Goal: Task Accomplishment & Management: Use online tool/utility

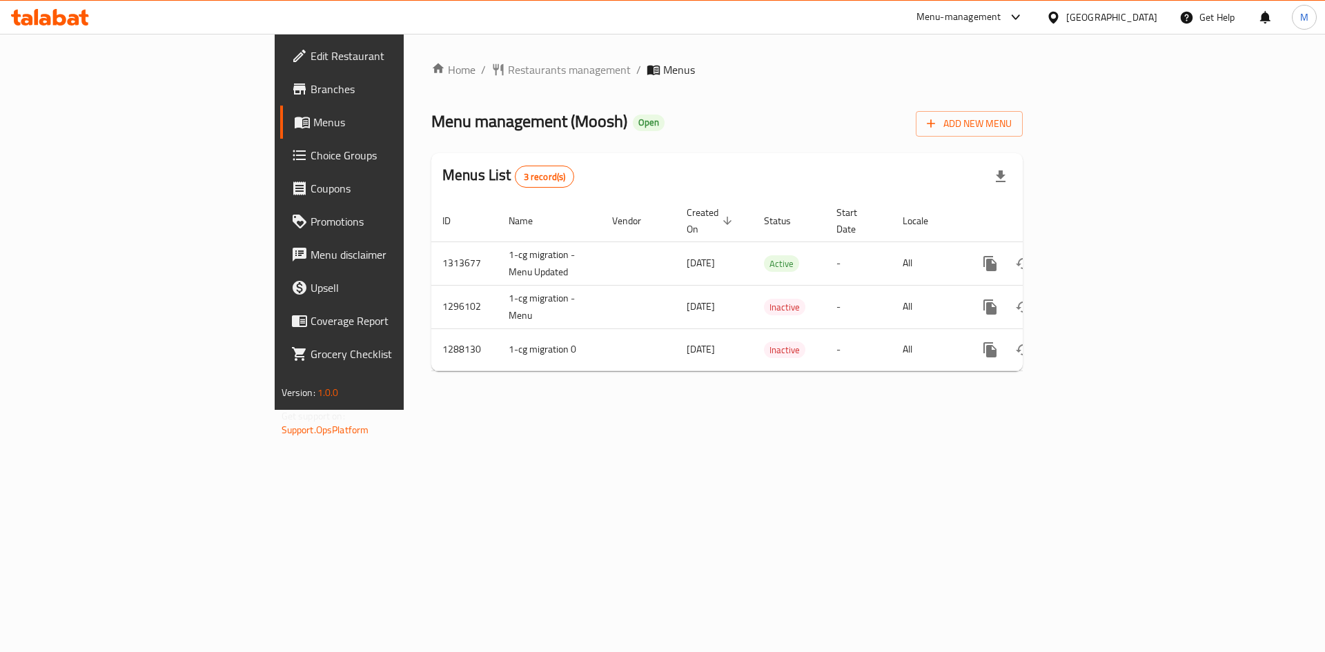
click at [310, 94] on span "Branches" at bounding box center [397, 89] width 175 height 17
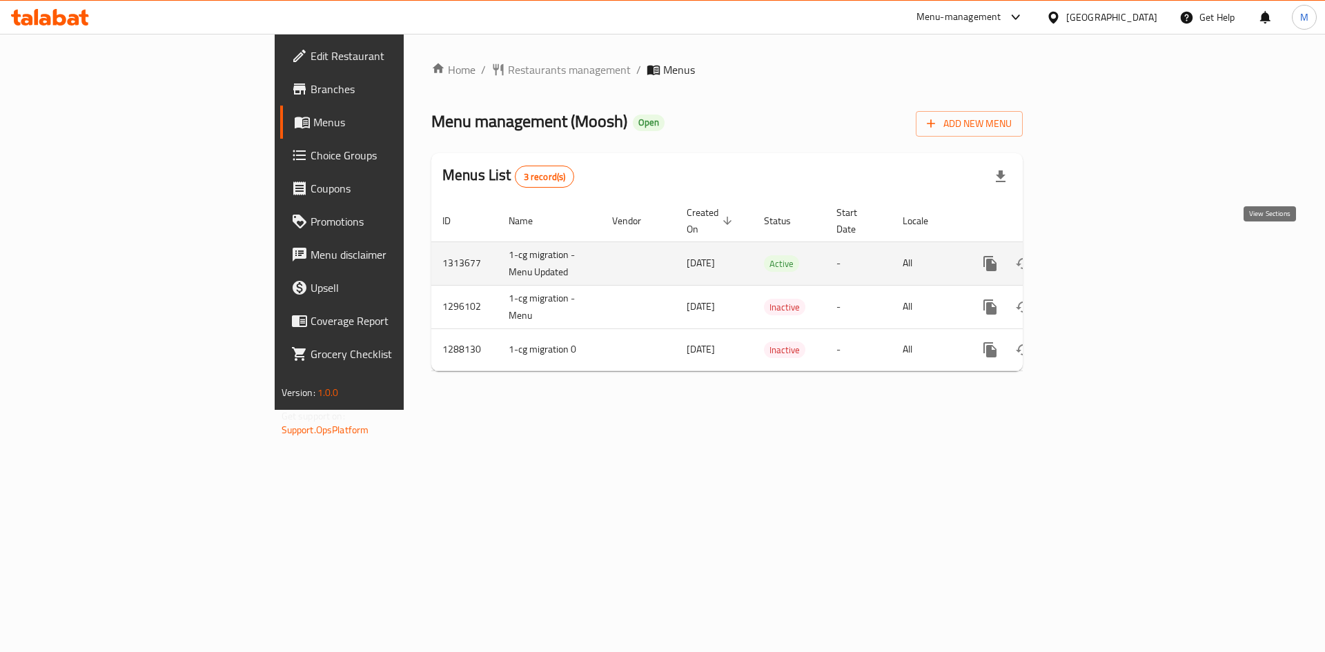
click at [1098, 255] on icon "enhanced table" at bounding box center [1089, 263] width 17 height 17
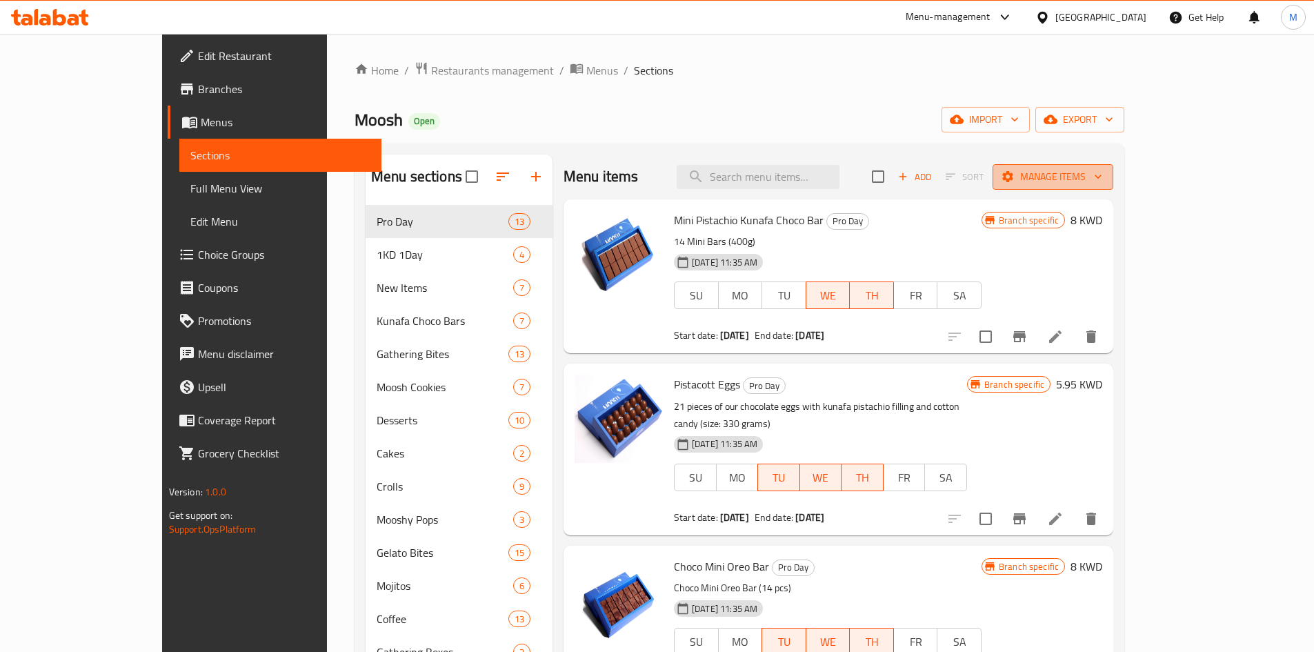
click at [1103, 174] on span "Manage items" at bounding box center [1053, 176] width 99 height 17
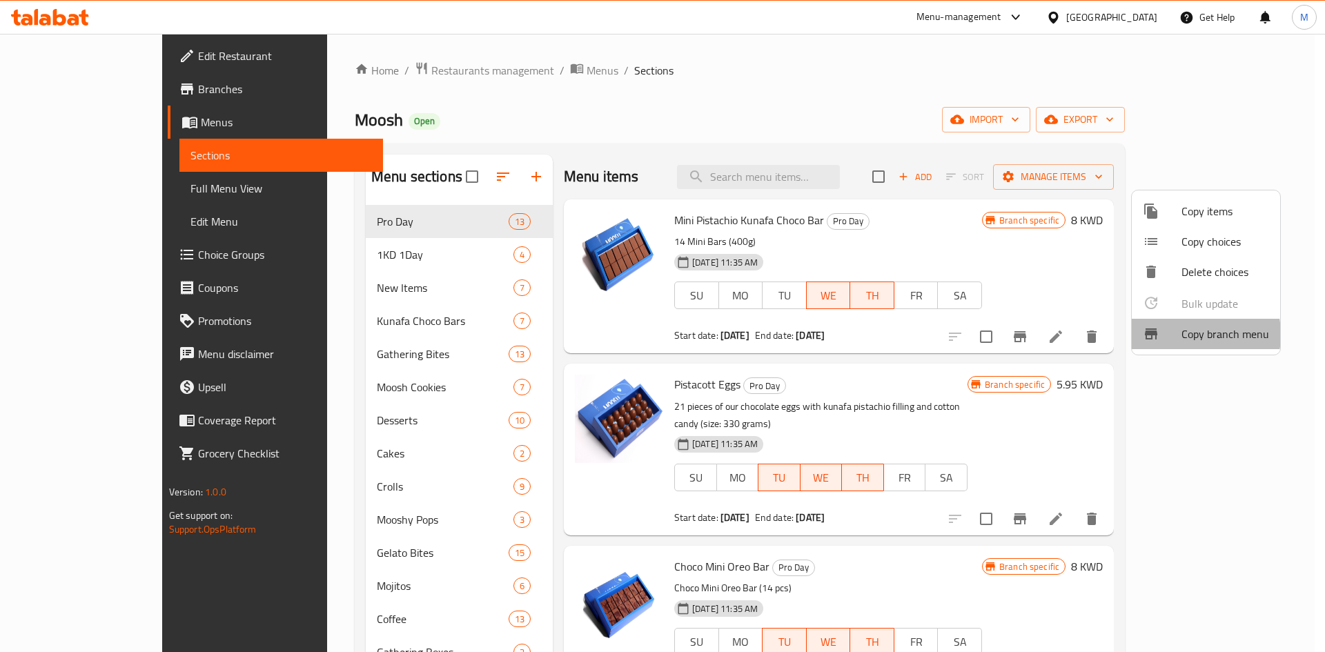
click at [1182, 335] on span "Copy branch menu" at bounding box center [1225, 334] width 88 height 17
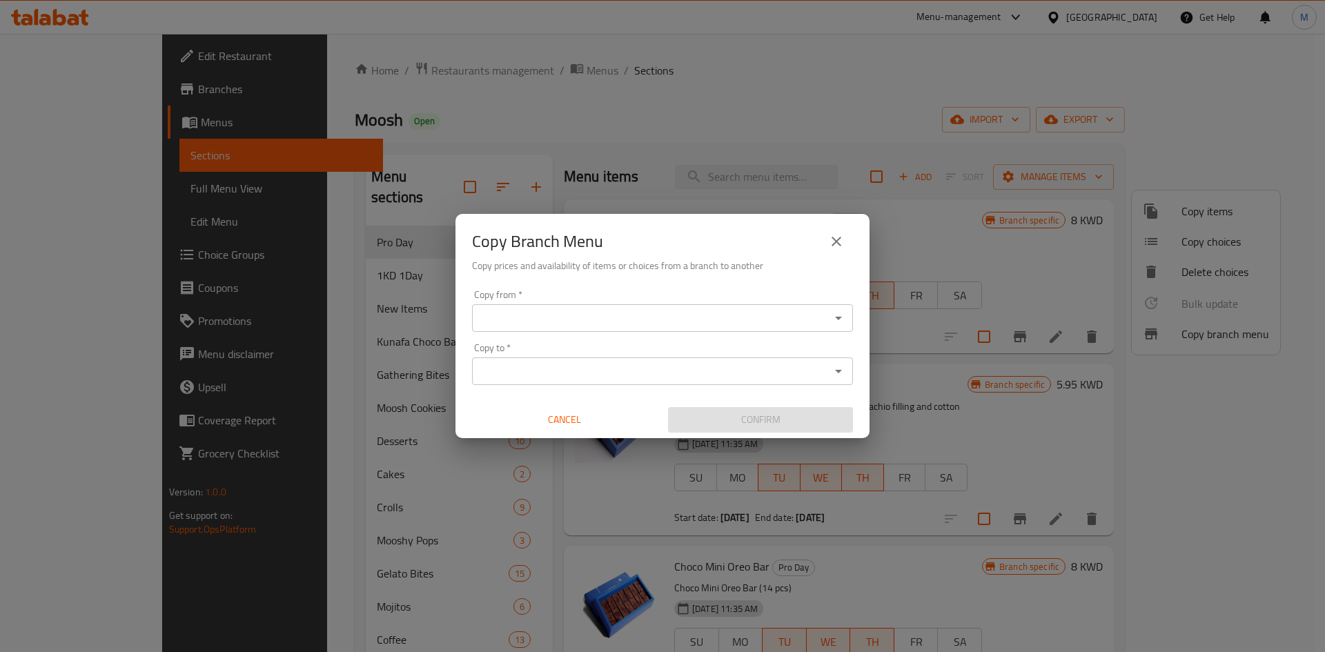
click at [824, 296] on div "Copy from   * Copy from *" at bounding box center [662, 311] width 381 height 42
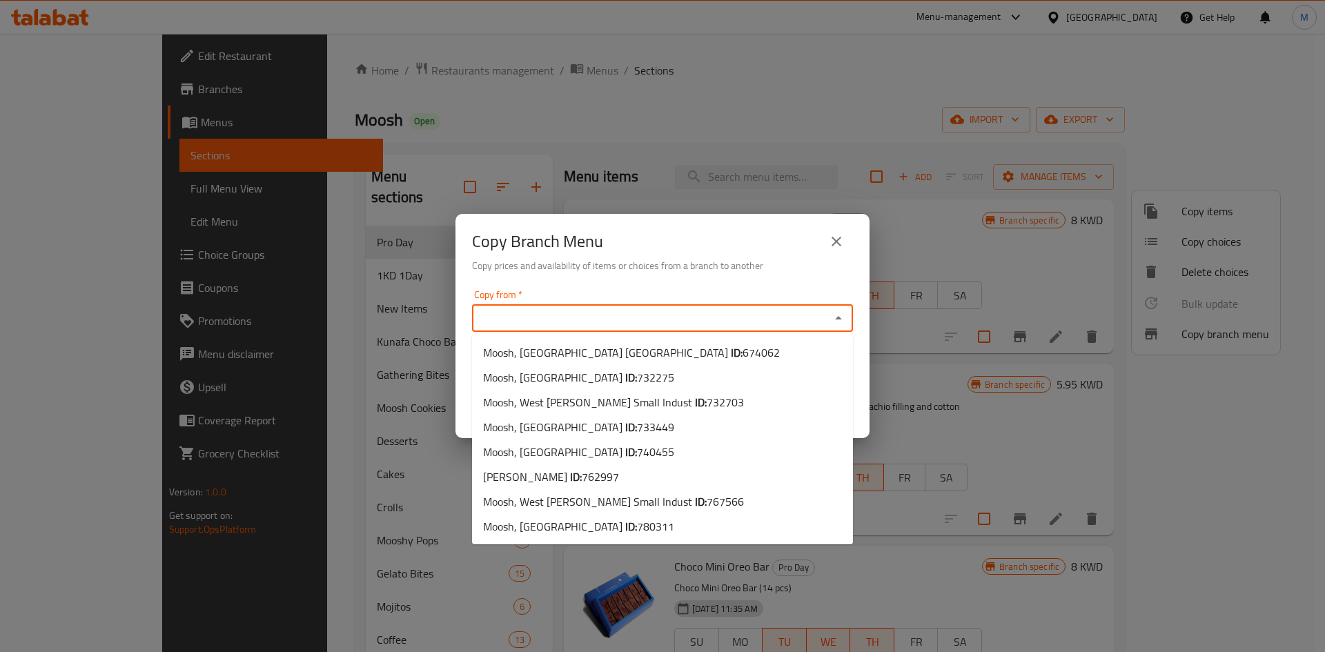
click at [795, 308] on input "Copy from   *" at bounding box center [651, 317] width 350 height 19
click at [670, 513] on li "Moosh, West [PERSON_NAME] Small Indust ID: 767566" at bounding box center [662, 501] width 381 height 25
type input "Moosh, West [PERSON_NAME] Small Indust"
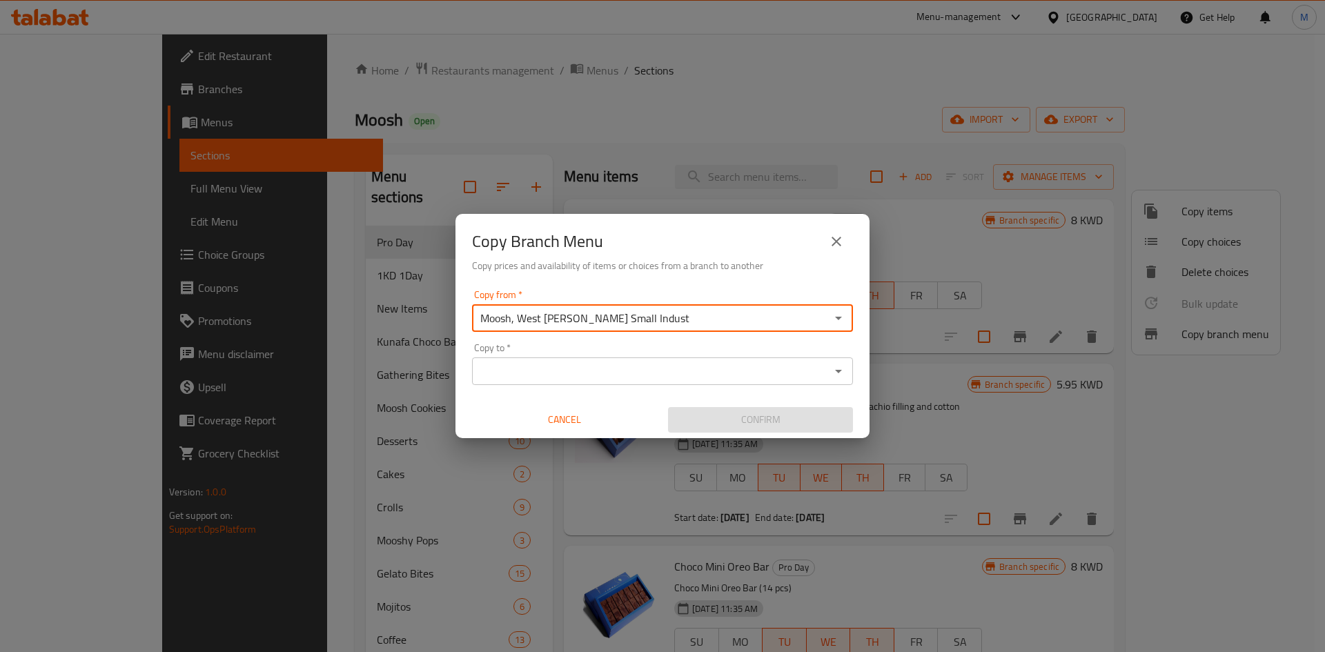
click at [699, 366] on input "Copy to   *" at bounding box center [651, 371] width 350 height 19
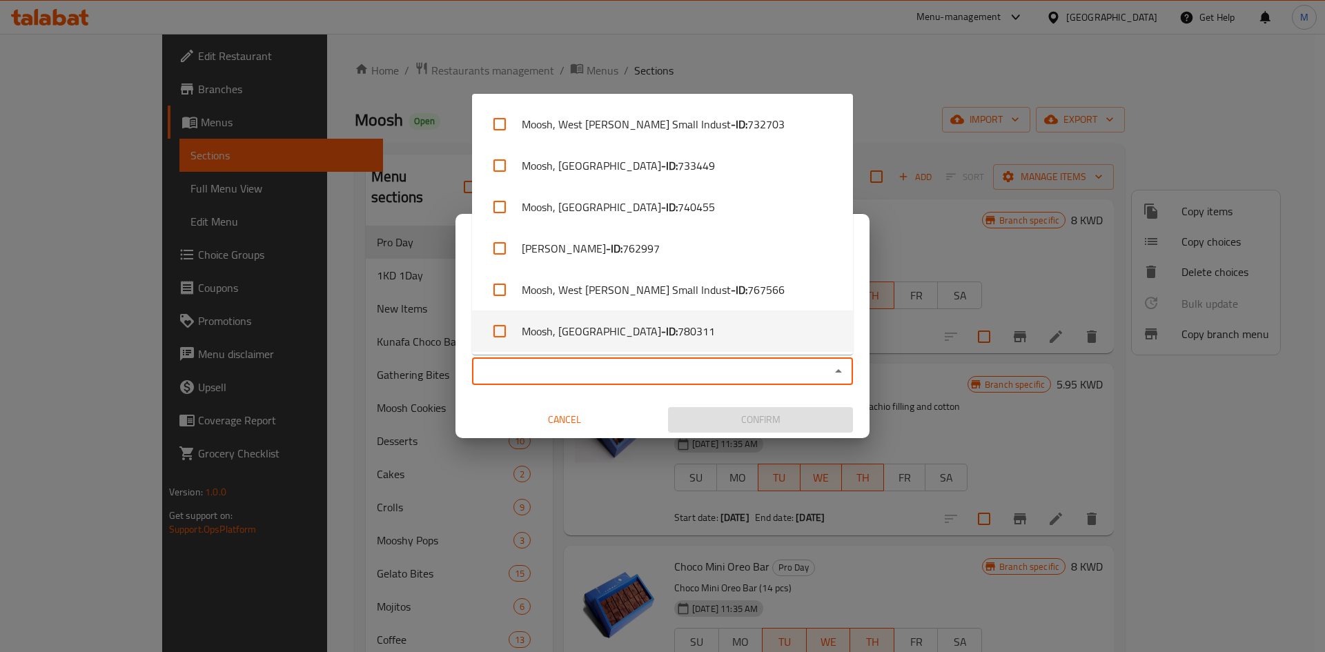
scroll to position [81, 0]
click at [694, 332] on li "Moosh, Dhajeej - ID: 780311" at bounding box center [662, 328] width 381 height 41
checkbox input "true"
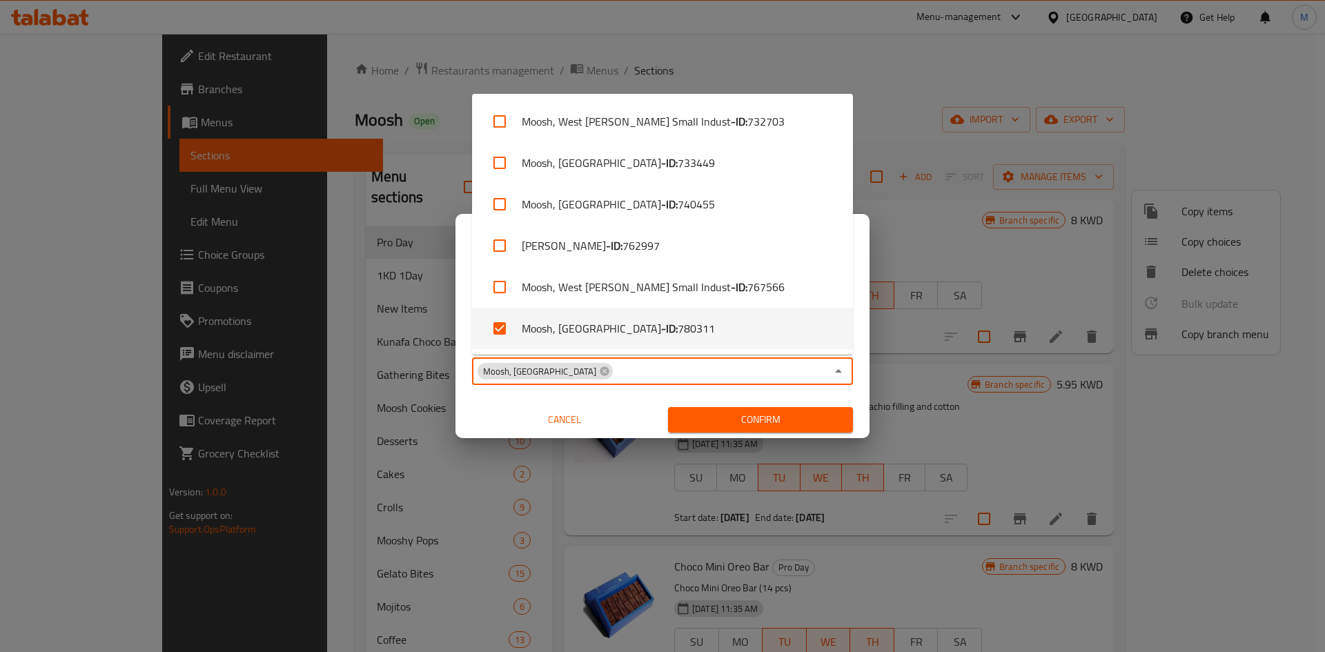
click at [771, 413] on span "Confirm" at bounding box center [760, 419] width 163 height 17
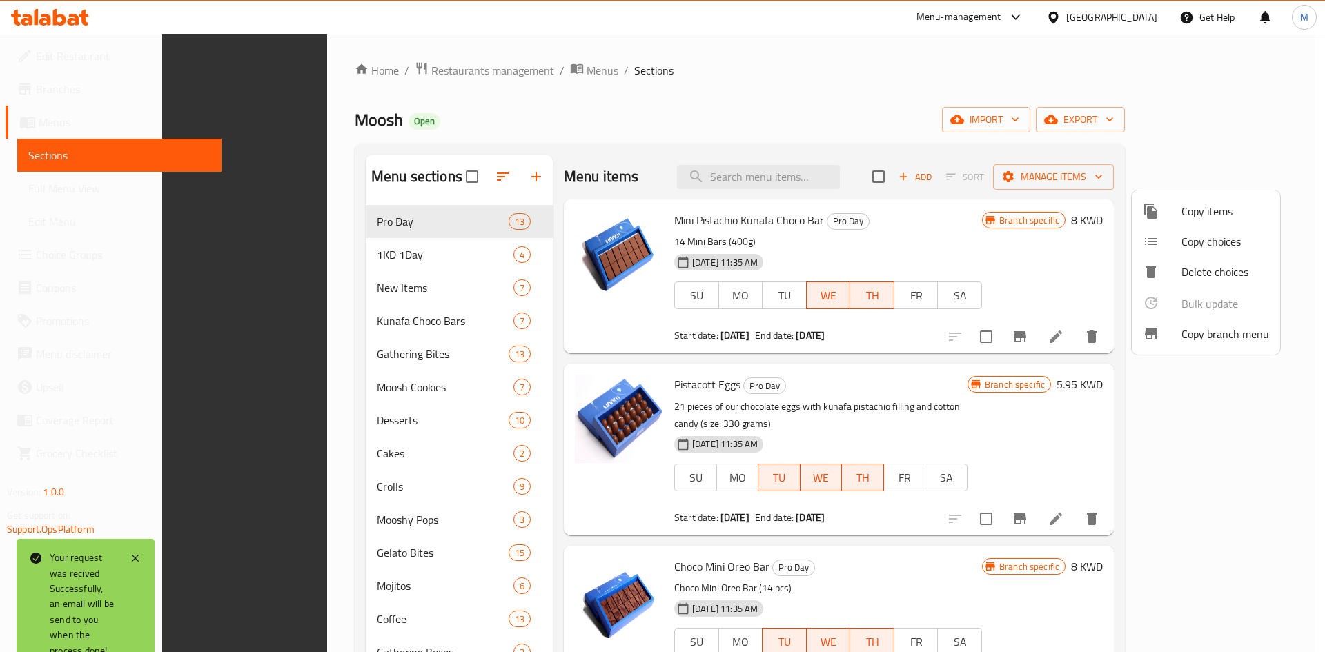
scroll to position [193, 0]
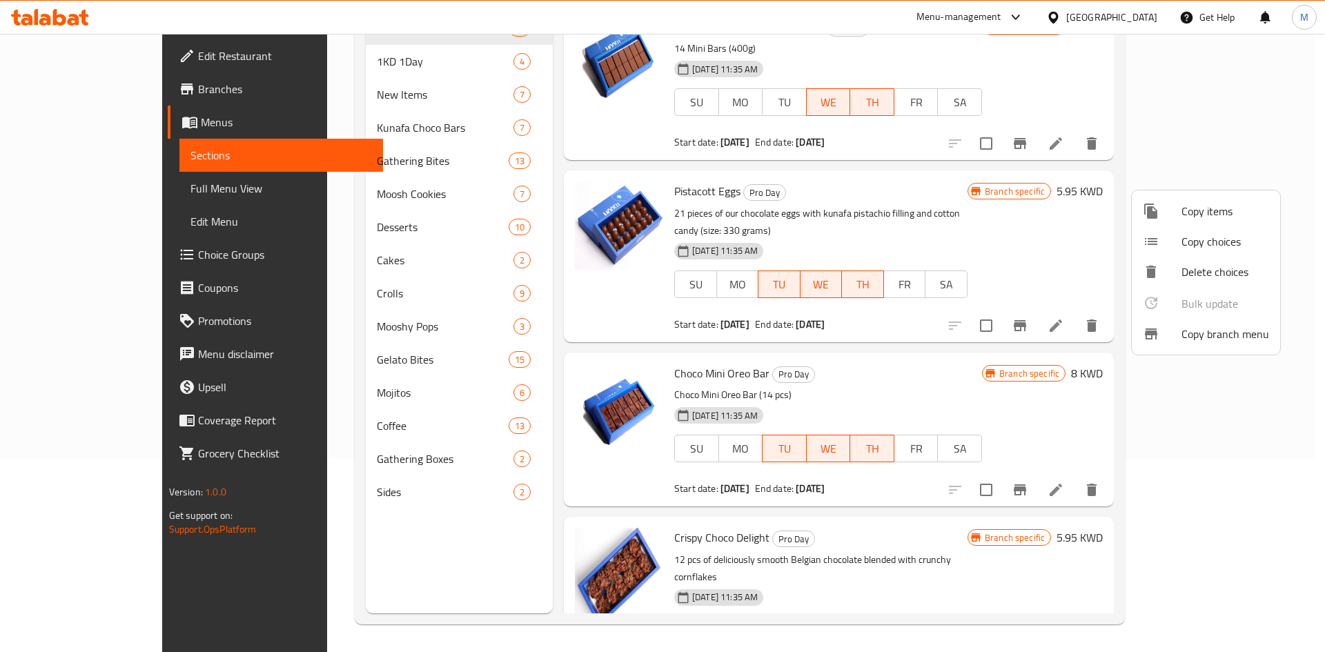
click at [1217, 333] on span "Copy branch menu" at bounding box center [1225, 334] width 88 height 17
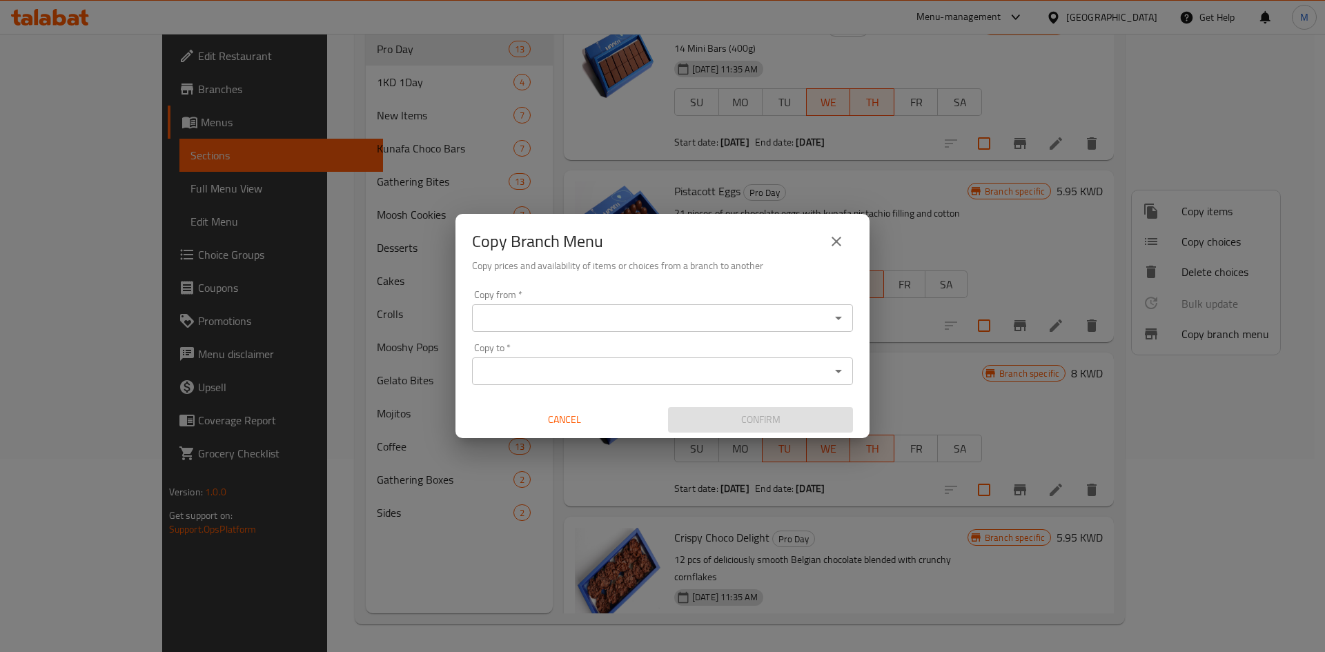
click at [749, 293] on div "Copy from   * Copy from *" at bounding box center [662, 311] width 381 height 42
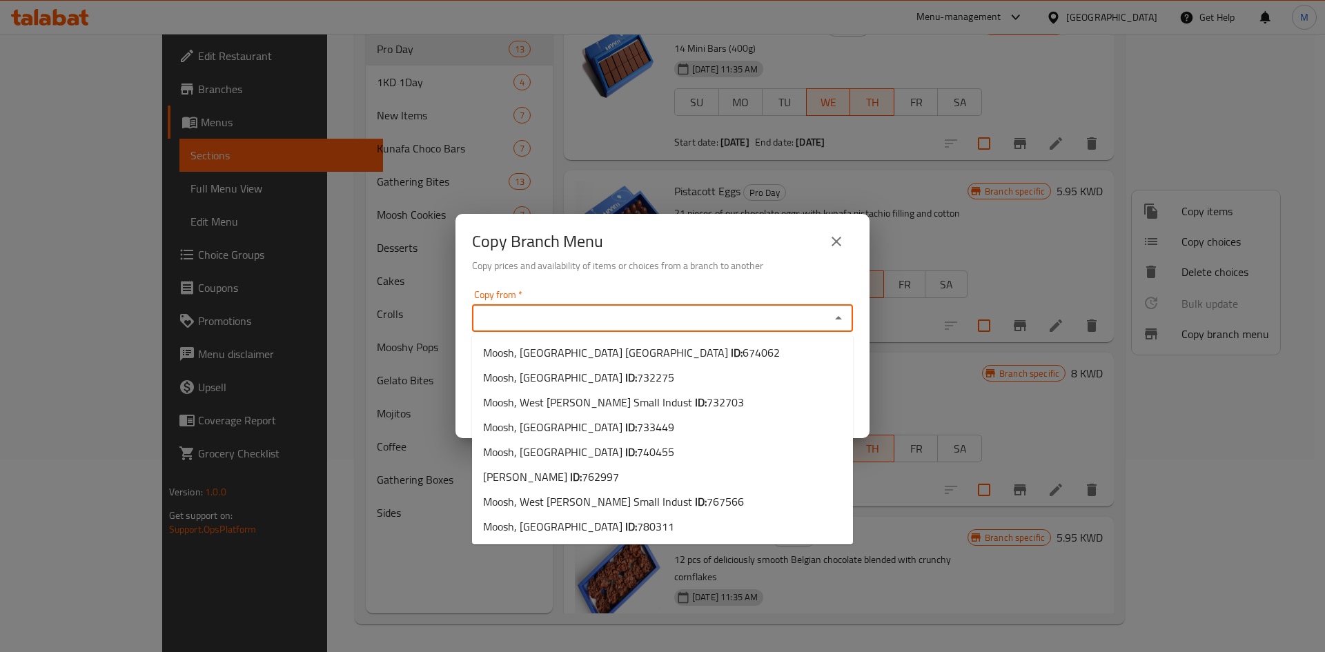
click at [737, 319] on input "Copy from   *" at bounding box center [651, 317] width 350 height 19
click at [606, 504] on span "Moosh, West [PERSON_NAME] Small Indust ID: 767566" at bounding box center [613, 501] width 261 height 17
type input "Moosh, West [PERSON_NAME] Small Indust"
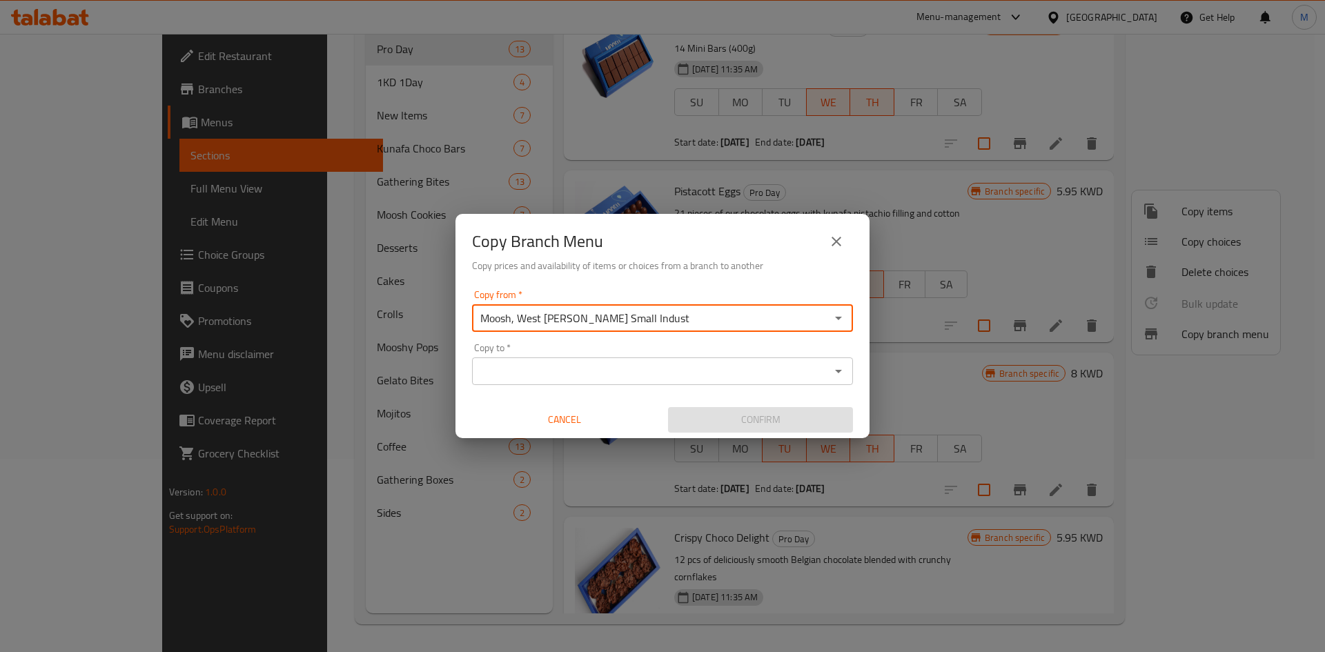
click at [688, 344] on div "Copy to   * Copy to *" at bounding box center [662, 364] width 381 height 42
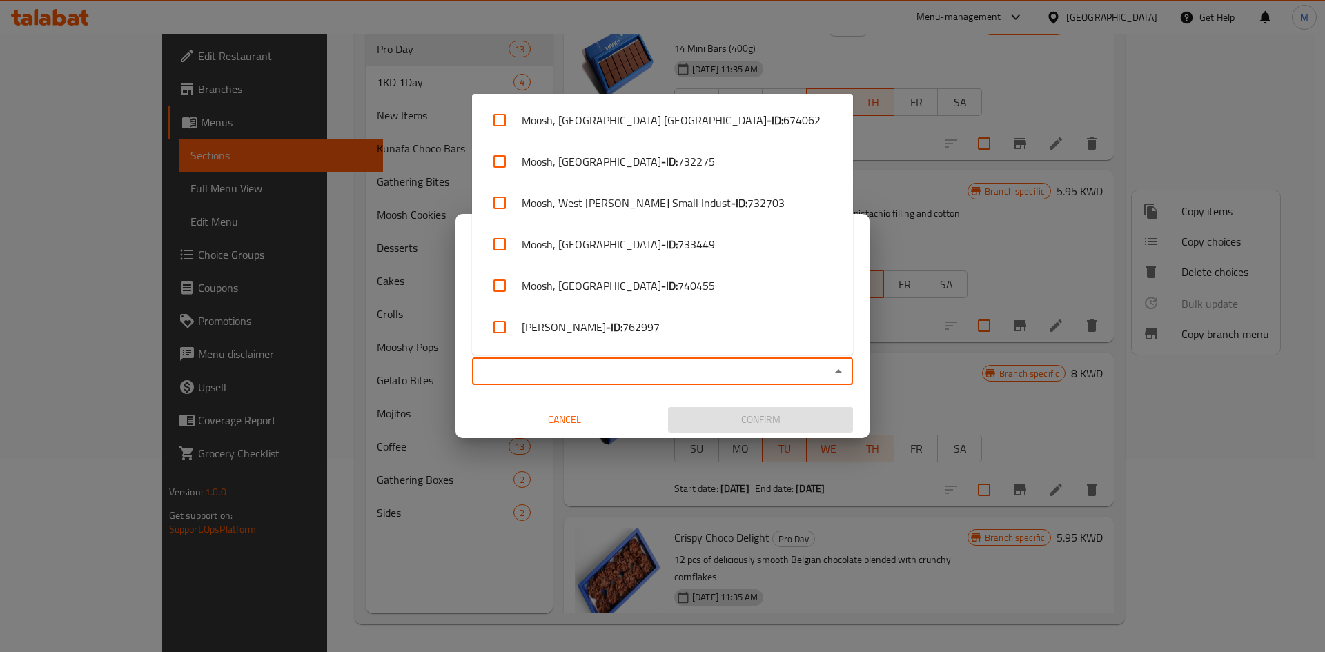
click at [687, 363] on input "Copy to   *" at bounding box center [651, 371] width 350 height 19
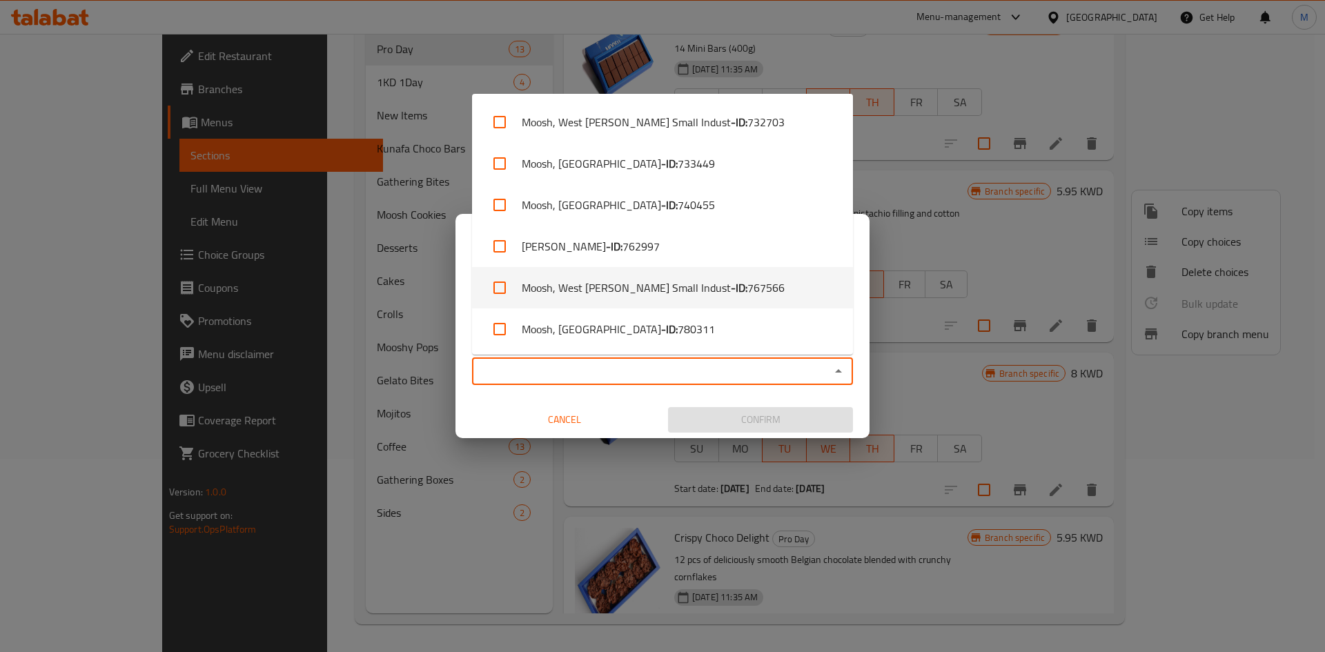
scroll to position [81, 0]
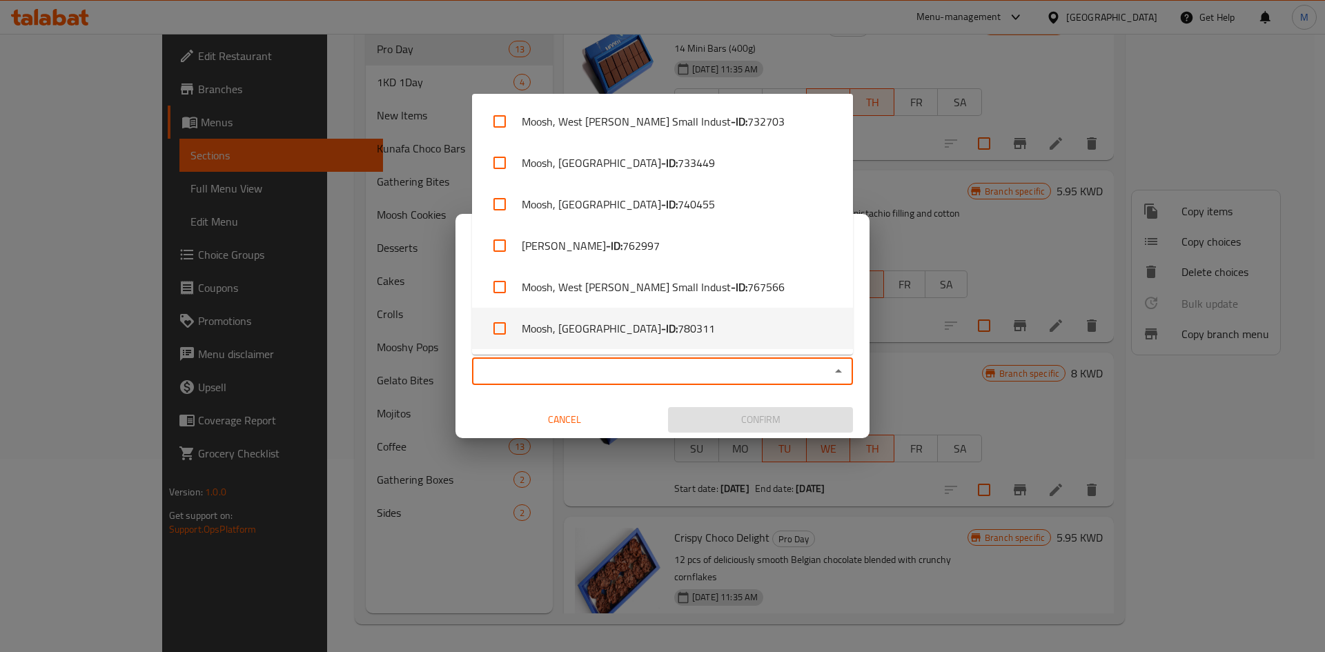
click at [677, 320] on li "Moosh, Dhajeej - ID: 780311" at bounding box center [662, 328] width 381 height 41
checkbox input "true"
click at [771, 422] on span "Confirm" at bounding box center [760, 419] width 163 height 17
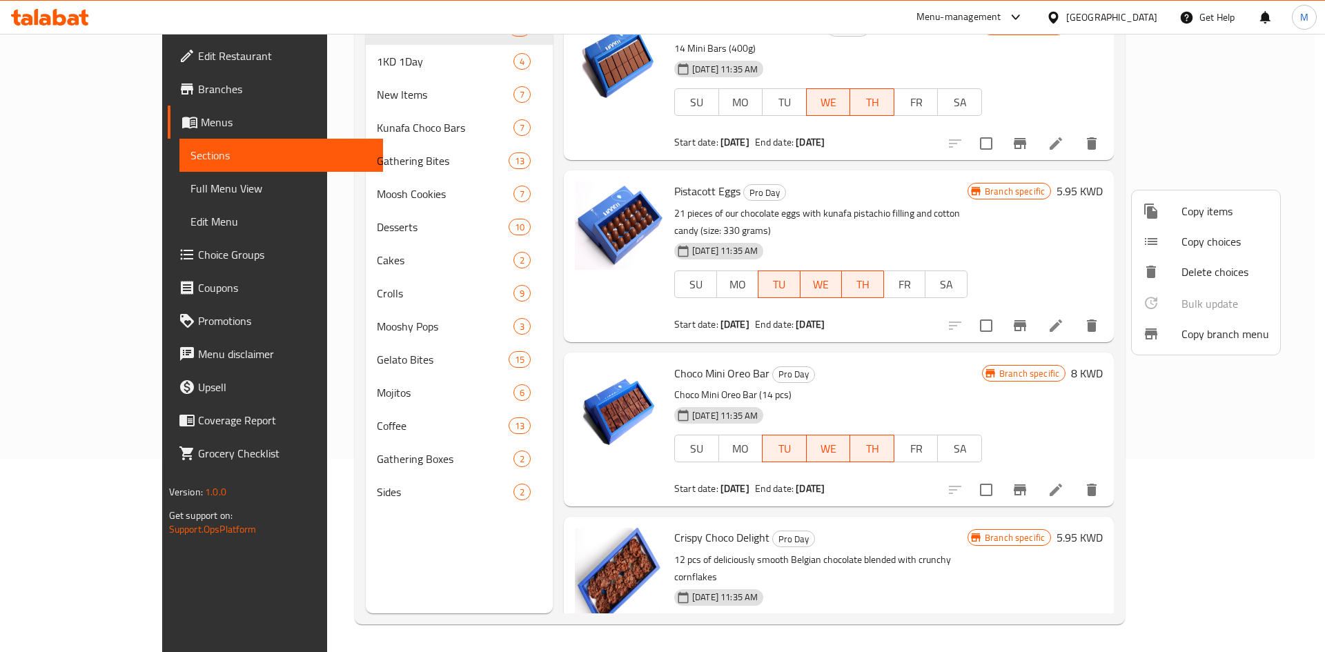
click at [90, 87] on div at bounding box center [662, 326] width 1325 height 652
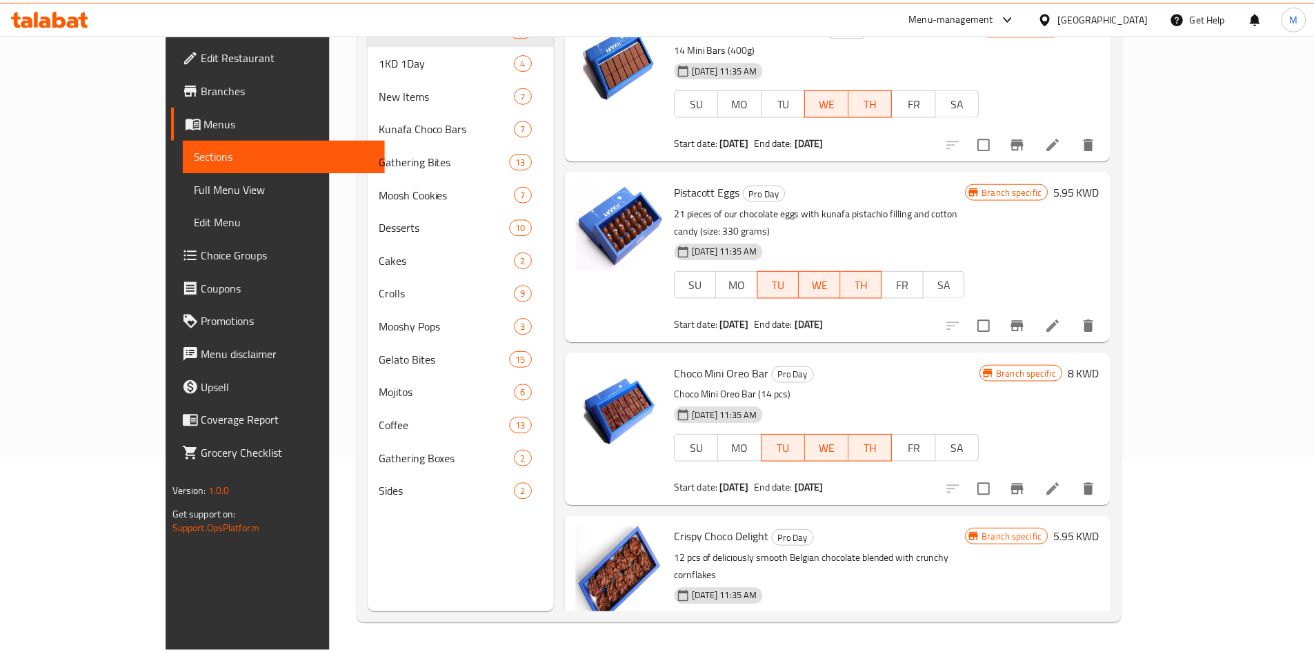
scroll to position [0, 0]
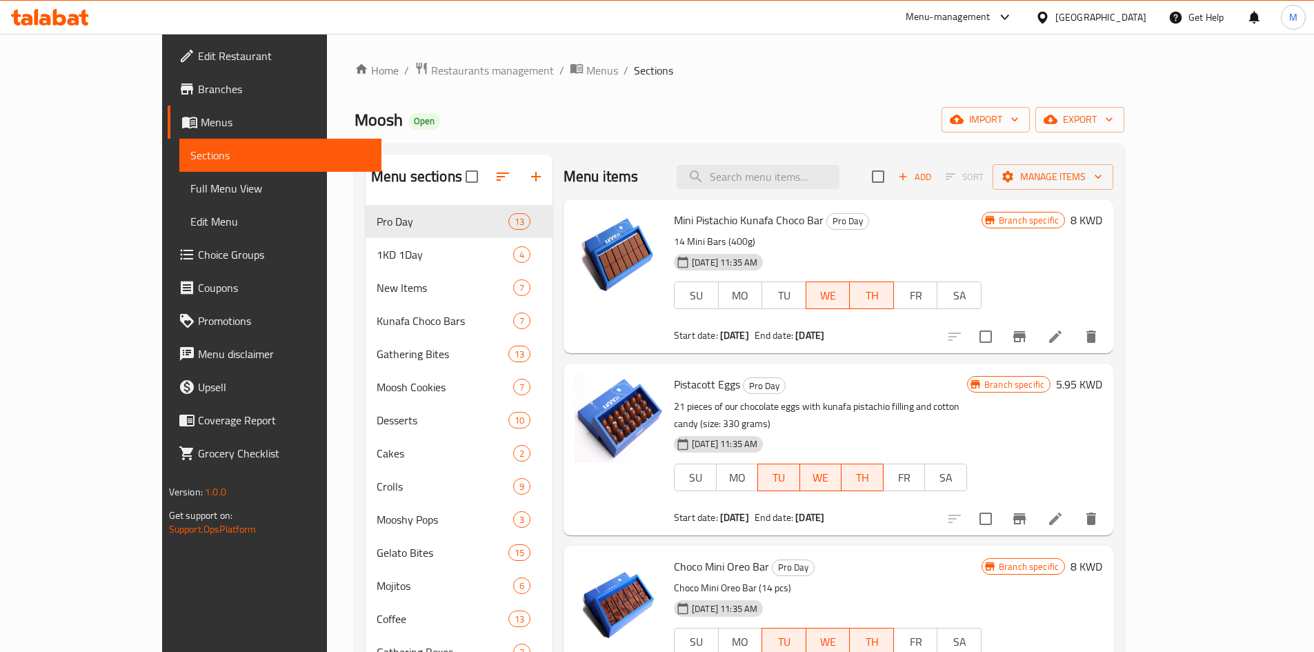
click at [198, 87] on span "Branches" at bounding box center [284, 89] width 172 height 17
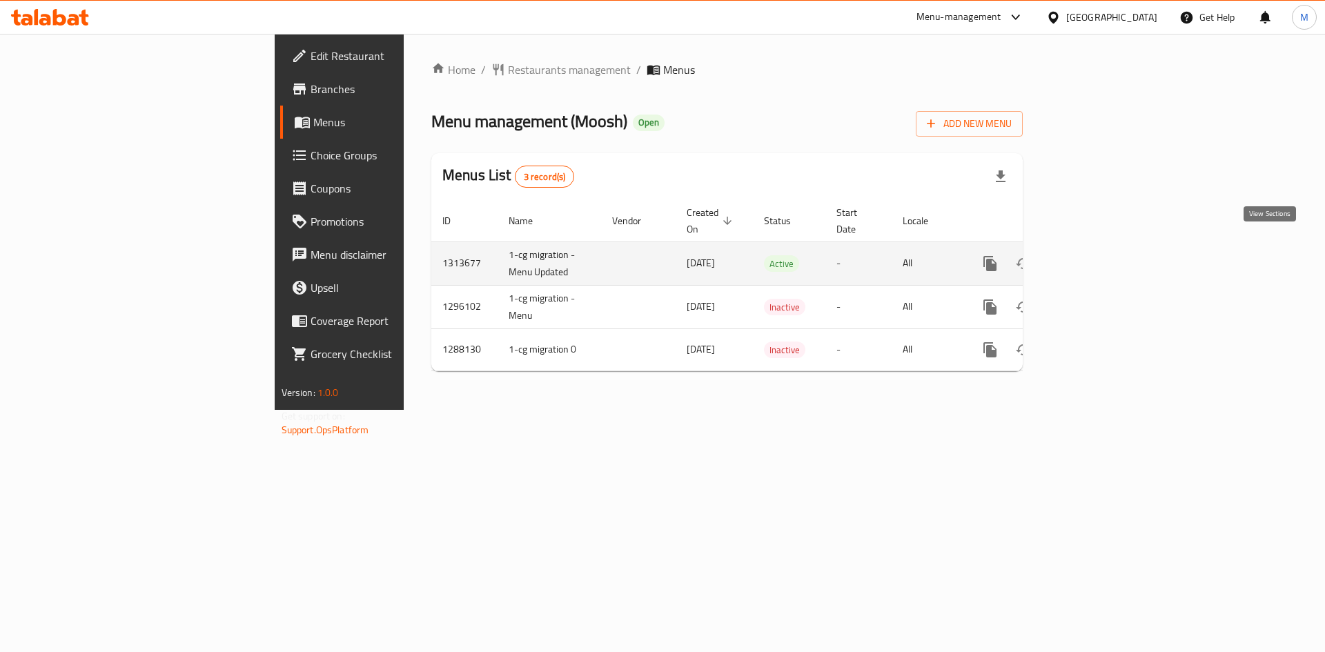
click at [1098, 255] on icon "enhanced table" at bounding box center [1089, 263] width 17 height 17
